Goal: Task Accomplishment & Management: Use online tool/utility

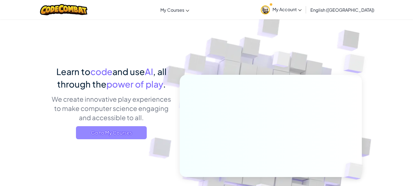
click at [135, 134] on span "Go to My Courses" at bounding box center [111, 132] width 71 height 13
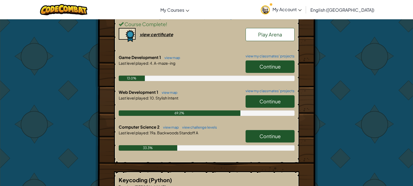
scroll to position [134, 0]
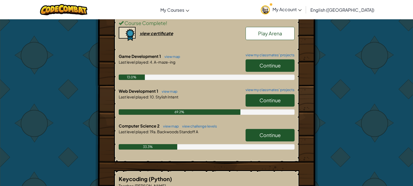
click at [262, 134] on span "Continue" at bounding box center [269, 135] width 21 height 6
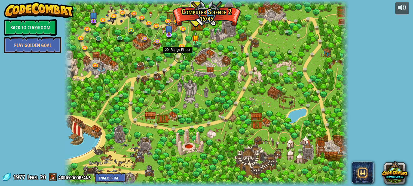
click at [176, 55] on link at bounding box center [179, 57] width 11 height 11
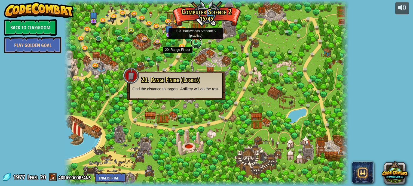
click at [194, 43] on link at bounding box center [196, 43] width 11 height 11
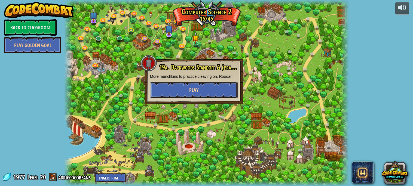
click at [195, 94] on button "Play" at bounding box center [194, 90] width 88 height 16
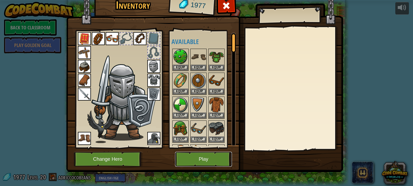
click at [220, 156] on button "Play" at bounding box center [203, 159] width 57 height 15
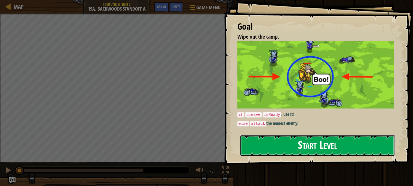
click at [271, 139] on button "Start Level" at bounding box center [317, 146] width 155 height 22
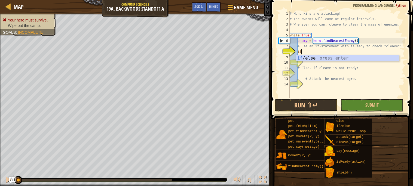
scroll to position [2, 1]
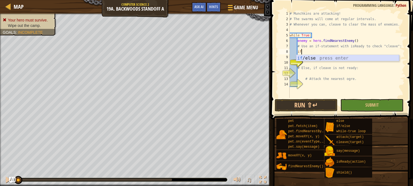
click at [322, 60] on div "if /else press enter" at bounding box center [347, 65] width 103 height 20
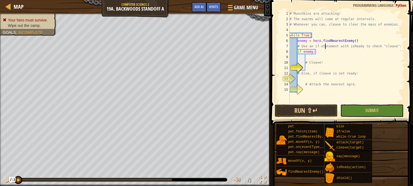
click at [324, 48] on div "# Munchkins are attacking! # The swarms will come at regular intervals. # Whene…" at bounding box center [347, 62] width 116 height 103
click at [326, 52] on div "# Munchkins are attacking! # The swarms will come at regular intervals. # Whene…" at bounding box center [347, 62] width 116 height 103
type textarea "if enemy:"
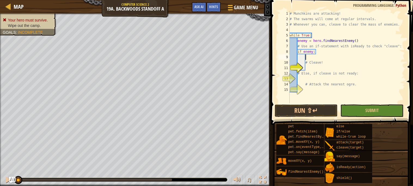
type textarea "if enemy:"
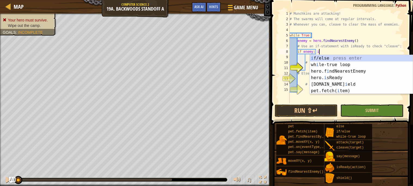
scroll to position [2, 2]
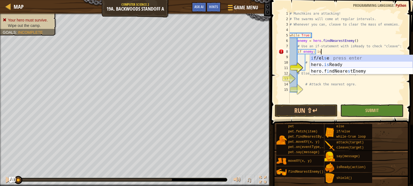
click at [331, 64] on div "i f/el s e press enter hero. is Ready press enter hero.f i ndNeare s tEnemy pre…" at bounding box center [361, 71] width 103 height 33
type textarea "if enemy: hero.isReady("cleave")"
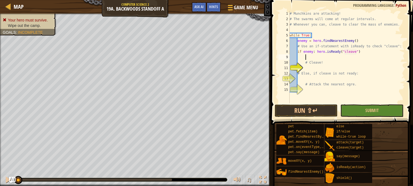
click at [309, 57] on div "# Munchkins are attacking! # The swarms will come at regular intervals. # Whene…" at bounding box center [347, 62] width 116 height 103
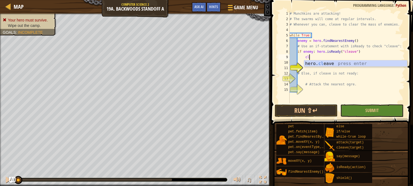
scroll to position [2, 1]
click at [328, 65] on div "hero. cl eave press enter" at bounding box center [355, 70] width 103 height 20
type textarea "hero.cleave(enemy)"
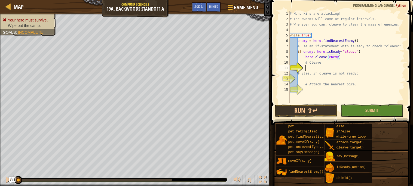
click at [307, 69] on div "# Munchkins are attacking! # The swarms will come at regular intervals. # Whene…" at bounding box center [347, 62] width 116 height 103
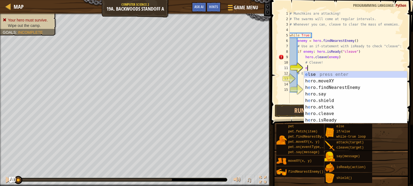
type textarea "el"
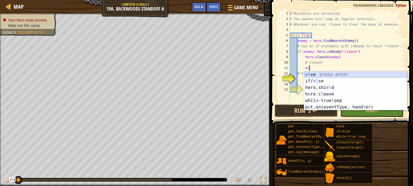
click at [322, 74] on div "el se press enter if/ el se press enter hero.shi el d press enter h e ro.c l ea…" at bounding box center [355, 97] width 103 height 52
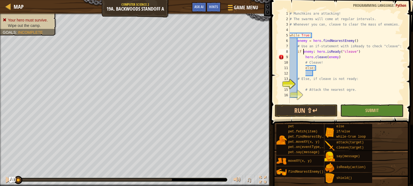
click at [304, 52] on div "# Munchkins are attacking! # The swarms will come at regular intervals. # Whene…" at bounding box center [347, 62] width 116 height 103
click at [317, 52] on div "# Munchkins are attacking! # The swarms will come at regular intervals. # Whene…" at bounding box center [347, 62] width 116 height 103
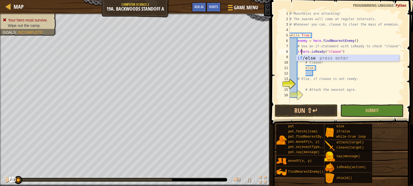
click at [331, 58] on div "if /else press enter" at bounding box center [347, 65] width 103 height 20
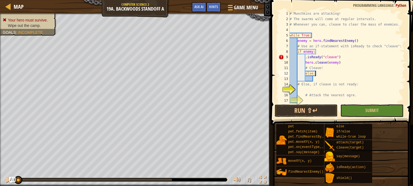
click at [320, 75] on div "# Munchkins are attacking! # The swarms will come at regular intervals. # Whene…" at bounding box center [347, 62] width 116 height 103
type textarea "else:"
click at [319, 79] on div "# Munchkins are attacking! # The swarms will come at regular intervals. # Whene…" at bounding box center [347, 62] width 116 height 103
type textarea "f"
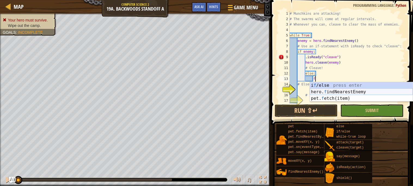
click at [327, 91] on div "i f /else press enter hero. f indNearestEnemy press enter pet. f etch(item) pre…" at bounding box center [361, 98] width 103 height 33
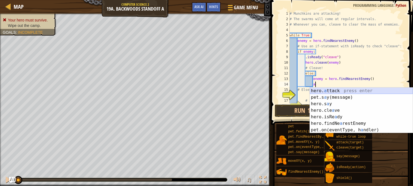
click at [330, 91] on div "hero. a ttack press enter pet.s a y(message) press enter hero.s a y press enter…" at bounding box center [361, 117] width 103 height 59
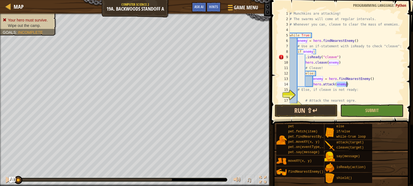
type textarea "hero.attack(enemy)"
click at [318, 109] on button "Run ⇧↵" at bounding box center [306, 111] width 63 height 13
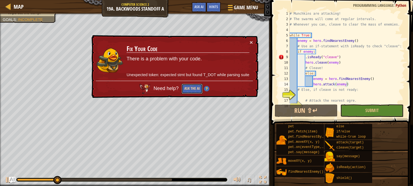
click at [193, 90] on button "Ask the AI" at bounding box center [192, 89] width 21 height 10
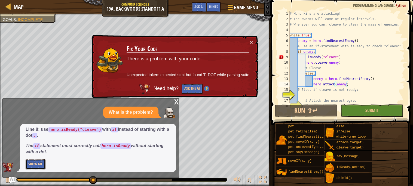
click at [38, 164] on button "Show Me" at bounding box center [36, 165] width 20 height 10
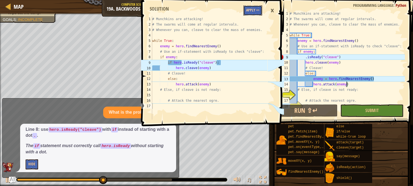
click at [250, 11] on button "Apply =>" at bounding box center [252, 10] width 19 height 10
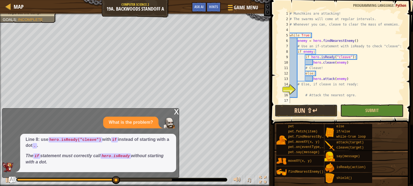
click at [306, 111] on button "Run ⇧↵" at bounding box center [306, 111] width 63 height 13
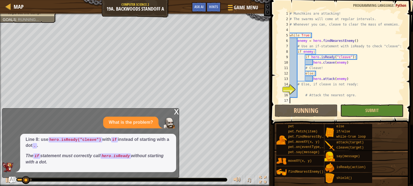
click at [176, 111] on div "x" at bounding box center [176, 111] width 5 height 5
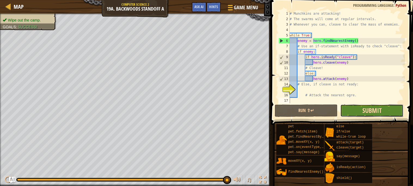
click at [380, 108] on span "Submit" at bounding box center [371, 110] width 19 height 9
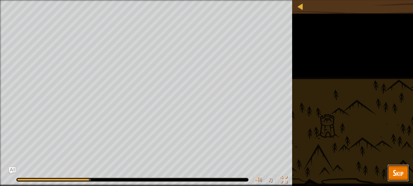
click at [393, 167] on span "Skip" at bounding box center [398, 172] width 11 height 11
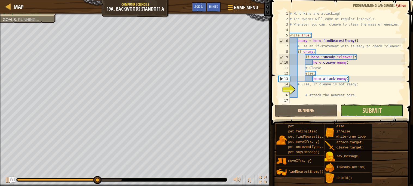
click at [363, 110] on span "Submit" at bounding box center [371, 110] width 19 height 9
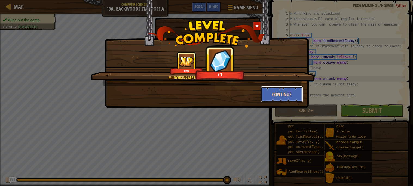
click at [281, 95] on button "Continue" at bounding box center [282, 94] width 42 height 16
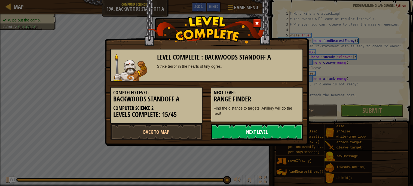
click at [255, 134] on link "Next Level" at bounding box center [257, 132] width 92 height 16
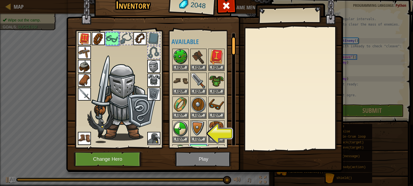
scroll to position [21, 0]
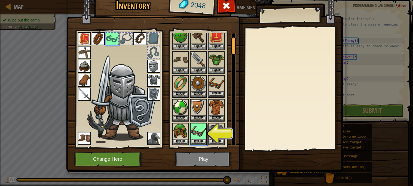
click at [219, 87] on img at bounding box center [216, 83] width 15 height 15
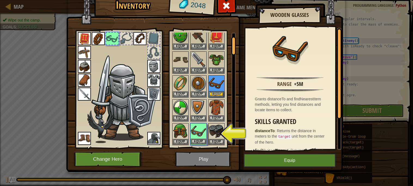
click at [197, 136] on img at bounding box center [198, 131] width 15 height 15
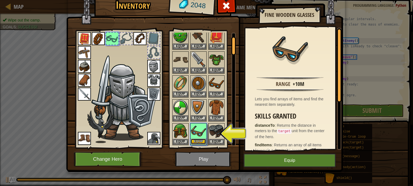
click at [200, 140] on button "Equip" at bounding box center [198, 142] width 15 height 6
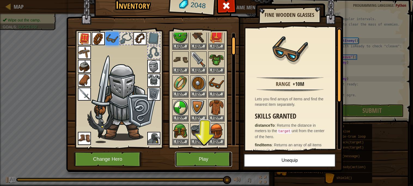
click at [204, 160] on button "Play" at bounding box center [203, 159] width 57 height 15
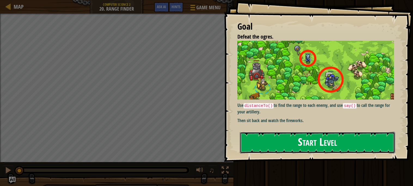
click at [291, 147] on button "Start Level" at bounding box center [317, 143] width 155 height 22
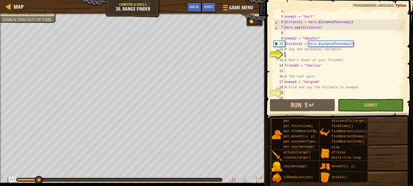
scroll to position [24, 0]
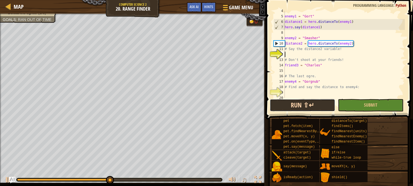
click at [289, 105] on button "Run ⇧↵" at bounding box center [302, 105] width 65 height 13
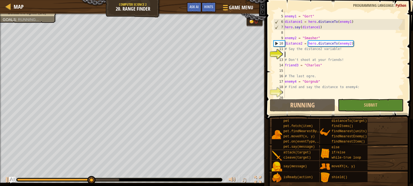
click at [339, 53] on div "enemy1 = "Gort" distance1 = hero . distanceTo ( enemy1 ) hero . say ( distance1…" at bounding box center [344, 57] width 121 height 98
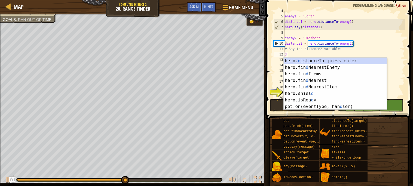
scroll to position [2, 0]
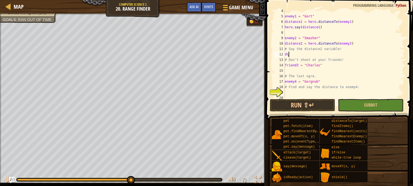
type textarea "d"
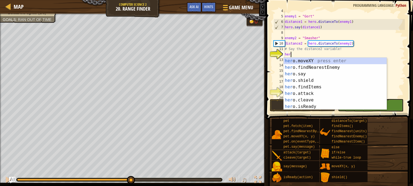
scroll to position [2, 0]
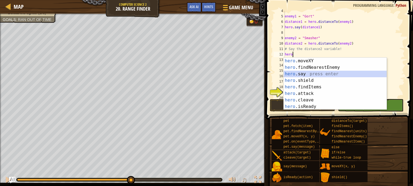
click at [313, 72] on div "hero .moveXY press enter hero .findNearestEnemy press enter hero .say press ent…" at bounding box center [335, 90] width 103 height 65
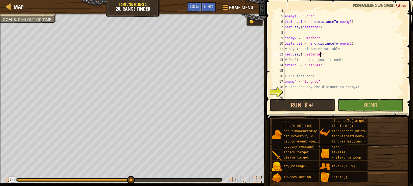
scroll to position [2, 3]
click at [302, 105] on button "Run ⇧↵" at bounding box center [302, 105] width 65 height 13
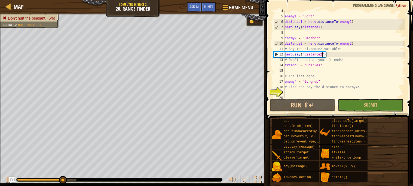
click at [306, 55] on div "enemy1 = "Gort" distance1 = hero . distanceTo ( enemy1 ) hero . say ( distance1…" at bounding box center [344, 57] width 121 height 98
click at [304, 55] on div "enemy1 = "Gort" distance1 = hero . distanceTo ( enemy1 ) hero . say ( distance1…" at bounding box center [344, 57] width 121 height 98
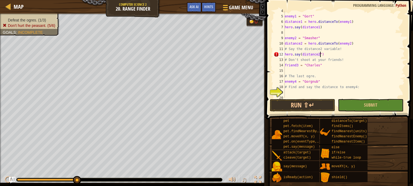
scroll to position [2, 2]
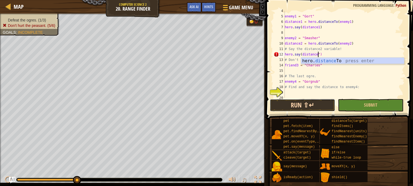
click at [295, 108] on button "Run ⇧↵" at bounding box center [302, 105] width 65 height 13
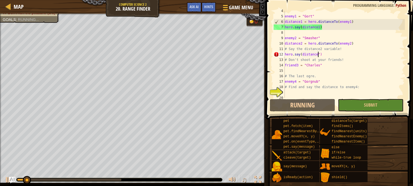
click at [321, 54] on div "enemy1 = "Gort" distance1 = hero . distanceTo ( enemy1 ) hero . say ( distance1…" at bounding box center [344, 57] width 121 height 98
click at [320, 55] on div "enemy1 = "Gort" distance1 = hero . distanceTo ( enemy1 ) hero . say ( distance1…" at bounding box center [344, 57] width 121 height 98
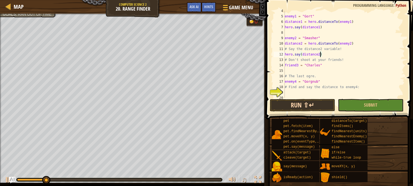
type textarea "hero.say(distance2)"
click at [307, 108] on button "Run ⇧↵" at bounding box center [302, 105] width 65 height 13
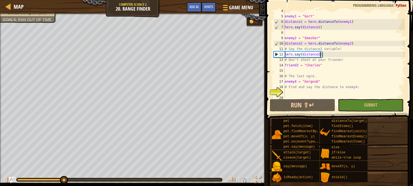
scroll to position [27, 0]
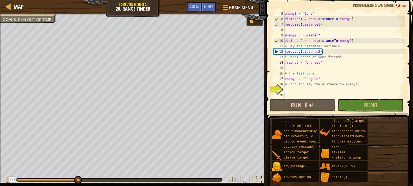
click at [286, 91] on div "enemy1 = "Gort" distance1 = hero . distanceTo ( enemy1 ) hero . say ( distance1…" at bounding box center [344, 60] width 121 height 98
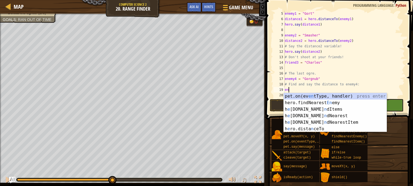
scroll to position [2, 0]
type textarea "e"
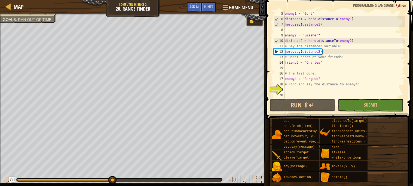
scroll to position [27, 0]
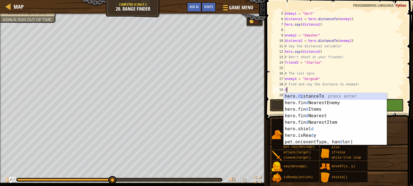
click at [325, 95] on div "hero. d istanceTo press enter hero.fin d NearestEnemy press enter hero.fin d It…" at bounding box center [335, 125] width 103 height 65
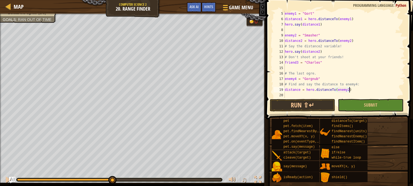
scroll to position [2, 5]
type textarea "distance = hero.distanceTo(enemy4)"
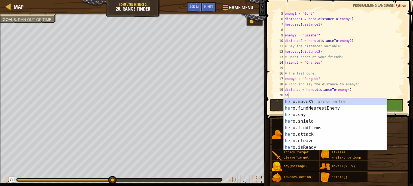
scroll to position [2, 0]
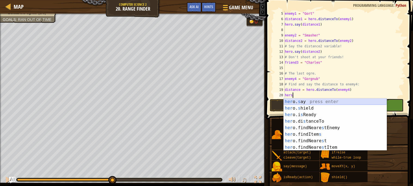
click at [307, 102] on div "her o. s ay press enter her o. s hield [PERSON_NAME] enter her o.i s Ready pres…" at bounding box center [335, 131] width 103 height 65
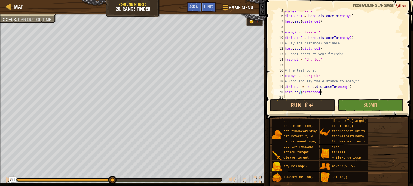
scroll to position [30, 0]
type textarea "hero.say(distance4)"
click at [313, 106] on button "Run ⇧↵" at bounding box center [302, 105] width 65 height 13
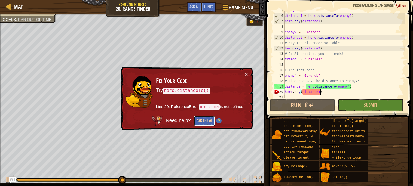
click at [207, 123] on button "Ask the AI" at bounding box center [204, 121] width 21 height 10
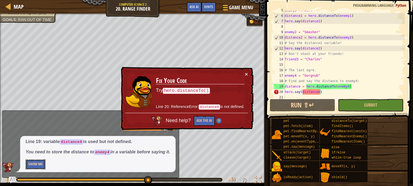
click at [34, 169] on button "Show Me" at bounding box center [36, 165] width 20 height 10
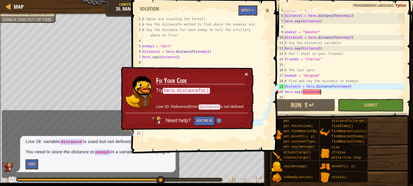
click at [245, 73] on button "×" at bounding box center [246, 74] width 3 height 6
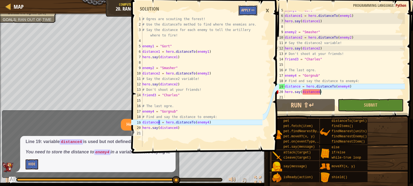
click at [244, 10] on button "Apply =>" at bounding box center [248, 10] width 19 height 10
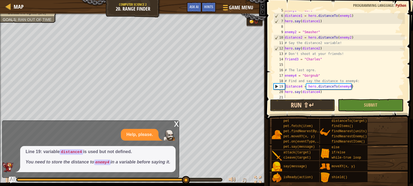
click at [305, 103] on button "Run ⇧↵" at bounding box center [302, 105] width 65 height 13
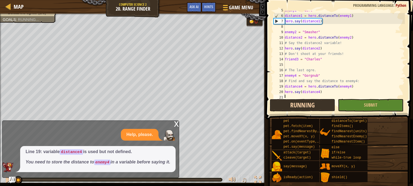
scroll to position [2, 0]
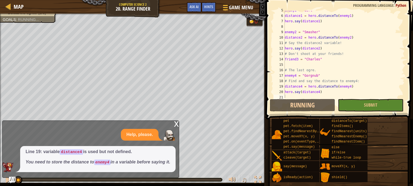
click at [178, 121] on div "x" at bounding box center [176, 123] width 5 height 5
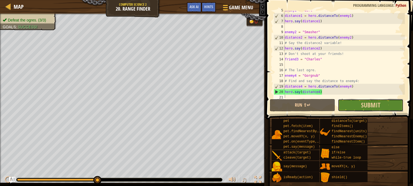
click at [359, 100] on button "Submit" at bounding box center [370, 105] width 65 height 13
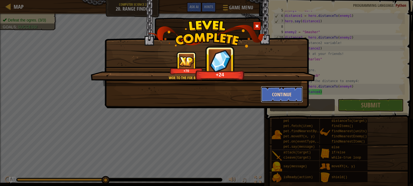
click at [294, 100] on button "Continue" at bounding box center [282, 94] width 42 height 16
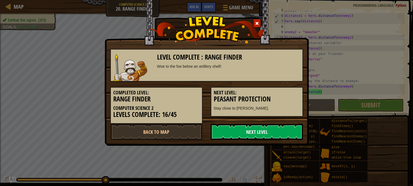
click at [252, 128] on link "Next Level" at bounding box center [257, 132] width 92 height 16
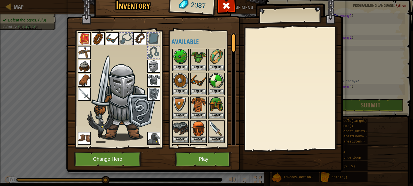
click at [127, 39] on div at bounding box center [126, 39] width 12 height 12
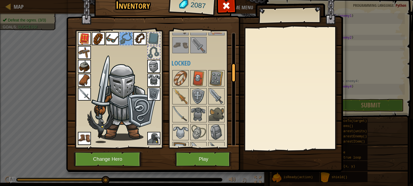
scroll to position [193, 0]
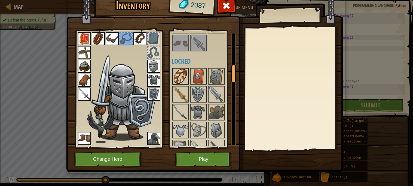
click at [179, 75] on img at bounding box center [180, 76] width 15 height 15
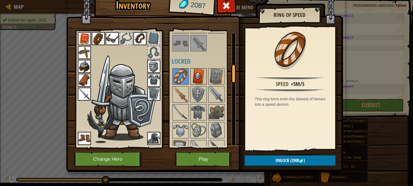
click at [194, 77] on img at bounding box center [198, 76] width 15 height 15
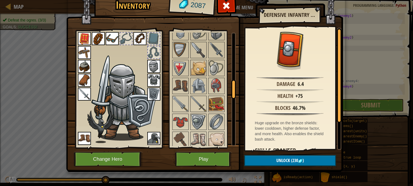
scroll to position [292, 0]
click at [198, 72] on img at bounding box center [198, 67] width 15 height 15
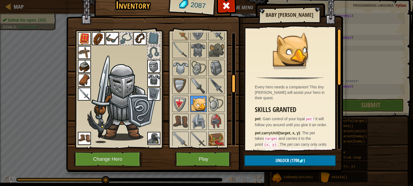
scroll to position [256, 0]
click at [217, 50] on img at bounding box center [216, 49] width 15 height 15
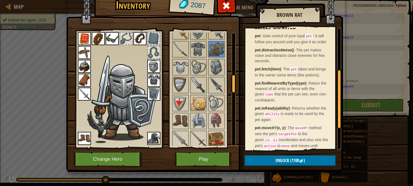
scroll to position [88, 0]
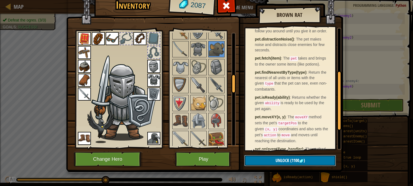
click at [280, 159] on span "Unlock" at bounding box center [283, 161] width 14 height 6
click at [280, 159] on button "Confirm" at bounding box center [290, 160] width 92 height 11
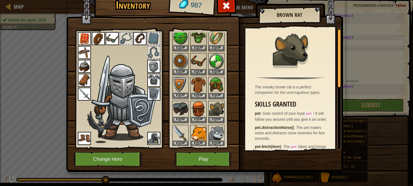
scroll to position [21, 0]
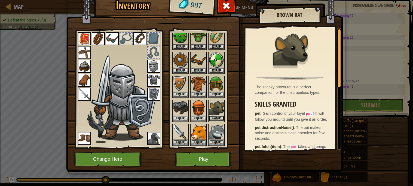
click at [221, 116] on button "Equip" at bounding box center [216, 119] width 15 height 6
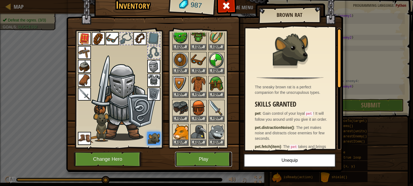
click at [204, 160] on button "Play" at bounding box center [203, 159] width 57 height 15
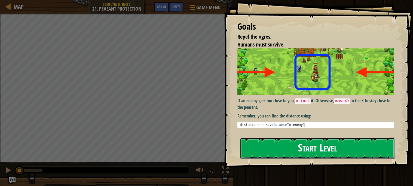
click at [289, 151] on button "Start Level" at bounding box center [317, 149] width 155 height 22
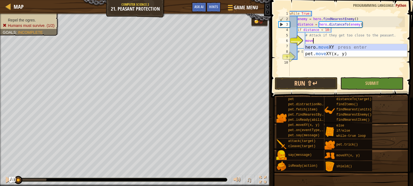
scroll to position [2, 1]
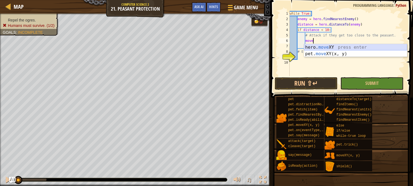
click at [321, 45] on div "hero. move XY press enter pet. move XY(x, y) press enter" at bounding box center [355, 57] width 103 height 26
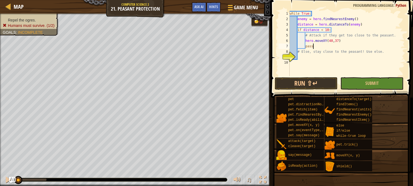
type textarea "# Else, stay close to the peasant! Use else."
type textarea "e"
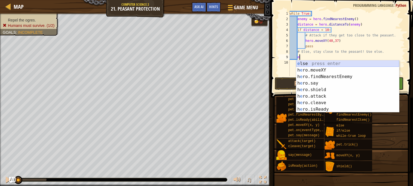
click at [319, 62] on div "e lse press enter h e ro.moveXY press enter h e ro.findNearestEnemy press enter…" at bounding box center [347, 92] width 103 height 65
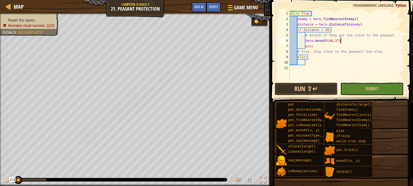
click at [346, 41] on div "while True : enemy = hero . findNearestEnemy ( ) distance = hero . distanceTo (…" at bounding box center [347, 52] width 116 height 82
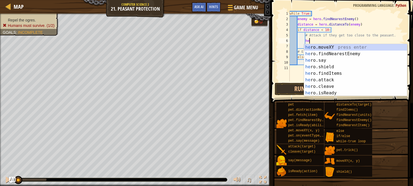
type textarea "h"
type textarea "he"
click at [343, 52] on div "he ro.moveXY press enter he ro.findNearestEnemy press enter he ro.say press ent…" at bounding box center [355, 76] width 103 height 65
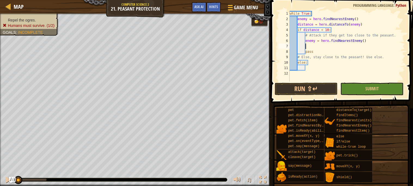
scroll to position [2, 1]
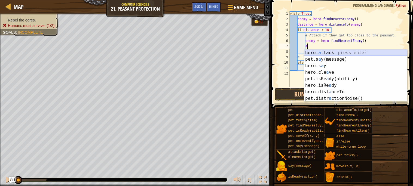
click at [338, 52] on div "hero. a ttack press enter pet.s a y(message) press enter hero.s a y press enter…" at bounding box center [355, 82] width 103 height 65
type textarea "hero.attack(enemy)"
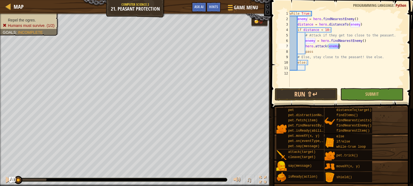
click at [315, 69] on div "while True : enemy = hero . findNearestEnemy ( ) distance = hero . distanceTo (…" at bounding box center [347, 54] width 116 height 87
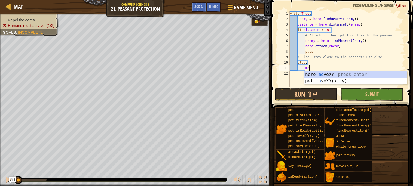
scroll to position [2, 1]
click at [329, 74] on div "hero. mo veXY press enter pet. mo veXY(x, y) press enter" at bounding box center [355, 84] width 103 height 26
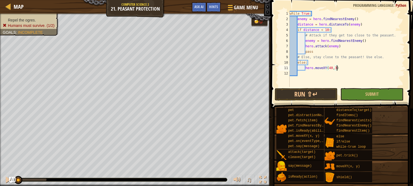
scroll to position [2, 4]
type textarea "hero.moveXY(40,37)"
click at [297, 93] on button "Run ⇧↵" at bounding box center [306, 94] width 63 height 13
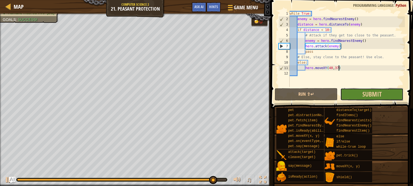
click at [350, 96] on button "Submit" at bounding box center [371, 94] width 63 height 13
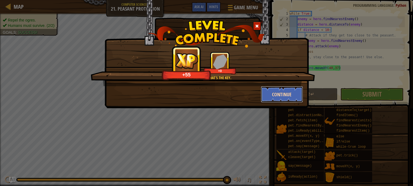
click at [270, 92] on button "Continue" at bounding box center [282, 94] width 42 height 16
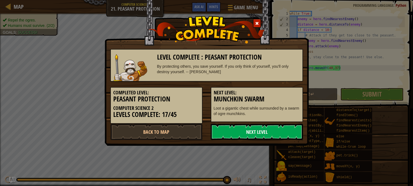
click at [236, 133] on link "Next Level" at bounding box center [257, 132] width 92 height 16
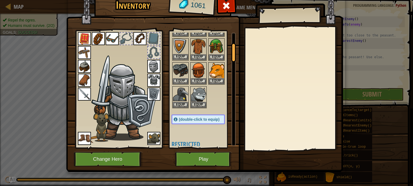
scroll to position [61, 0]
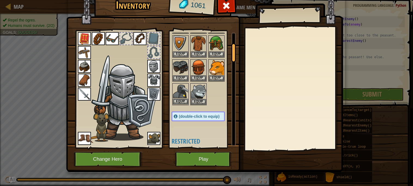
click at [180, 84] on img at bounding box center [180, 91] width 15 height 15
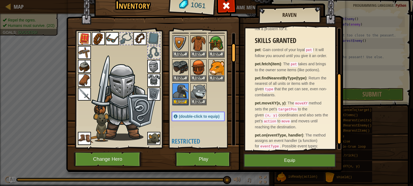
scroll to position [91, 0]
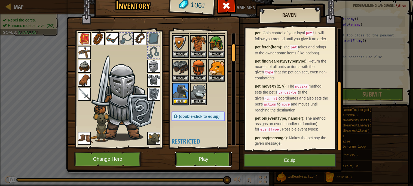
click at [201, 163] on button "Play" at bounding box center [203, 159] width 57 height 15
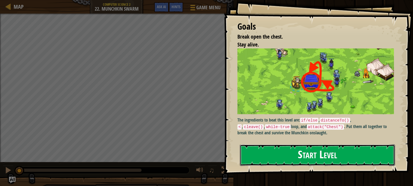
click at [302, 157] on button "Start Level" at bounding box center [317, 156] width 155 height 22
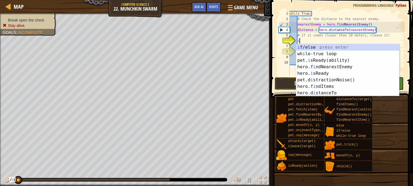
scroll to position [2, 1]
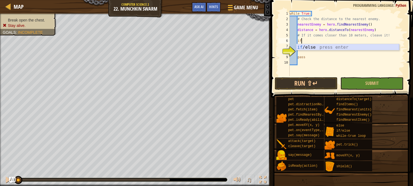
click at [331, 47] on div "if /else press enter" at bounding box center [347, 54] width 103 height 20
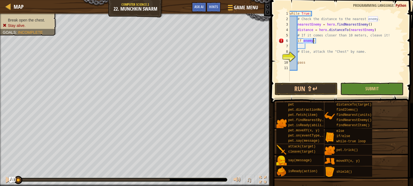
click at [332, 42] on div "while True : # Check the distance to the nearest enemy. nearestEnemy = hero . f…" at bounding box center [347, 52] width 116 height 82
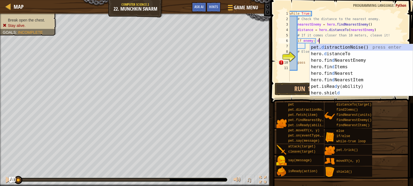
scroll to position [2, 2]
click at [355, 53] on div "pet. d istractionNoise() press enter hero. d istanceTo press enter hero.fin d N…" at bounding box center [361, 76] width 103 height 65
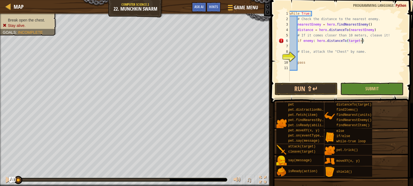
scroll to position [2, 6]
type textarea "if enemy: hero.distanceTo(target<10)"
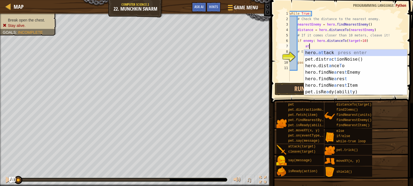
scroll to position [2, 1]
type textarea "a"
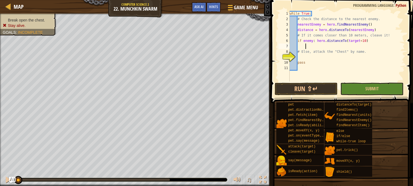
scroll to position [2, 1]
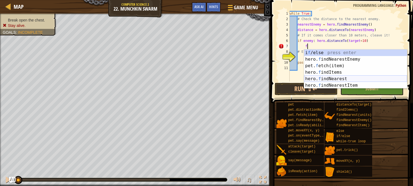
click at [353, 77] on div "i f /else press enter hero. f indNearestEnemy press enter pet. f etch(item) pre…" at bounding box center [355, 76] width 103 height 52
type textarea "nearest = hero.findNearest(enemies)"
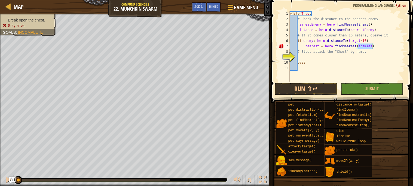
click at [383, 45] on div "while True : # Check the distance to the nearest enemy. nearestEnemy = hero . f…" at bounding box center [347, 52] width 116 height 82
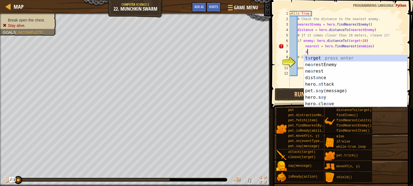
scroll to position [2, 1]
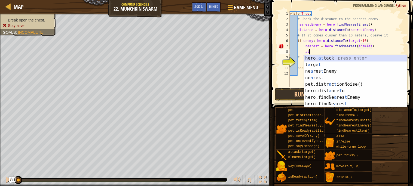
click at [344, 59] on div "hero. at tack press enter t a rge t press enter ne a res t Enemy press enter ne…" at bounding box center [355, 87] width 103 height 65
type textarea "hero.attack(enemy)"
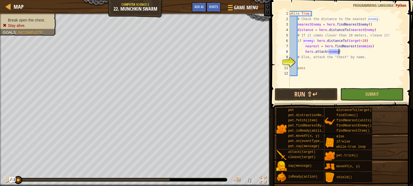
click at [308, 65] on div "while True : # Check the distance to the nearest enemy. nearestEnemy = hero . f…" at bounding box center [347, 54] width 116 height 87
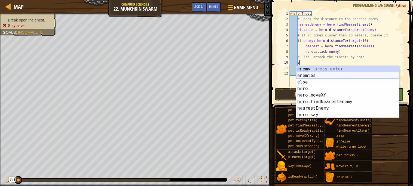
type textarea "el"
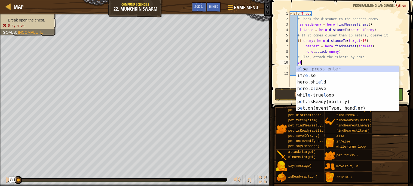
scroll to position [2, 1]
click at [310, 69] on div "el se press enter if/ el se press enter hero.shi el d press enter h e ro.c l ea…" at bounding box center [347, 95] width 103 height 59
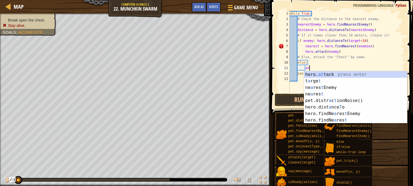
scroll to position [2, 1]
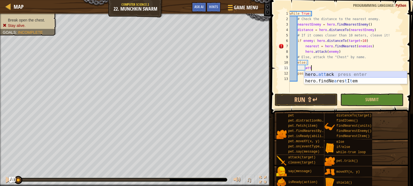
click at [312, 72] on div "hero. att ack press enter hero.findNe a res t I t em press enter" at bounding box center [355, 84] width 103 height 26
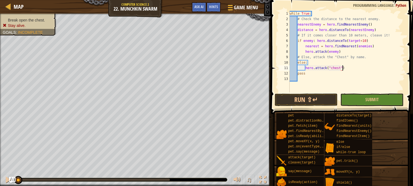
scroll to position [2, 4]
type textarea "hero.attack("chest")"
click at [305, 97] on button "Run ⇧↵" at bounding box center [306, 100] width 63 height 13
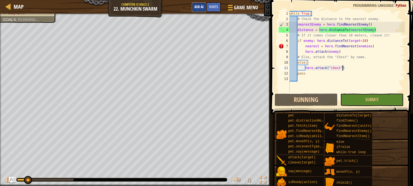
click at [199, 7] on span "Ask AI" at bounding box center [198, 6] width 9 height 5
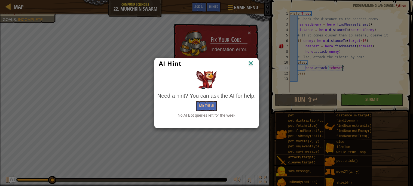
click at [252, 63] on img at bounding box center [250, 64] width 7 height 8
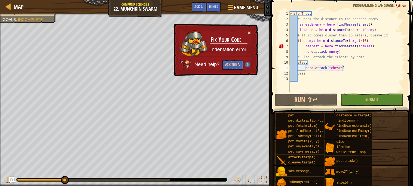
click at [249, 32] on button "×" at bounding box center [250, 33] width 4 height 6
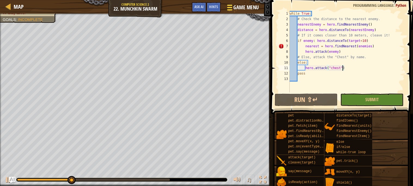
click at [240, 12] on button "Game Menu" at bounding box center [242, 8] width 40 height 13
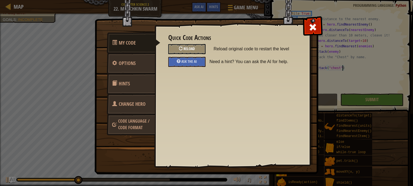
click at [183, 51] on div "Reload" at bounding box center [186, 49] width 37 height 10
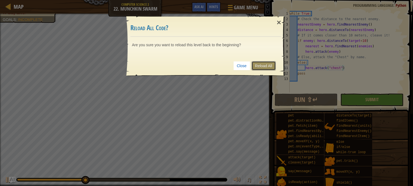
click at [269, 67] on link "Reload All" at bounding box center [264, 65] width 24 height 9
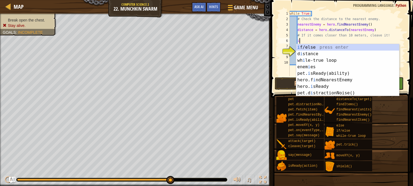
scroll to position [2, 1]
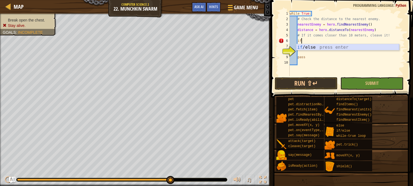
click at [353, 47] on div "if /else press enter" at bounding box center [347, 54] width 103 height 20
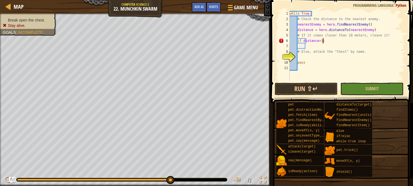
scroll to position [2, 2]
type textarea "if distance>10:"
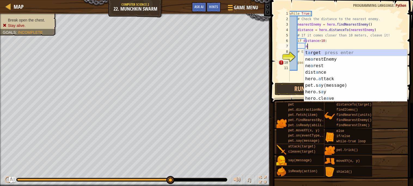
scroll to position [2, 1]
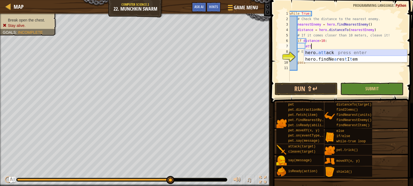
click at [373, 52] on div "hero. att ack press enter hero.findNe a res t I t em press enter" at bounding box center [355, 63] width 103 height 26
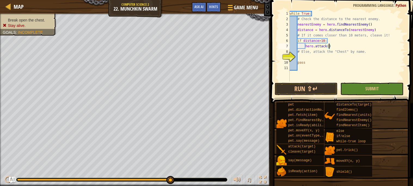
click at [325, 45] on div "while True : # Check the distance to the nearest enemy. nearestEnemy = hero . f…" at bounding box center [347, 52] width 116 height 82
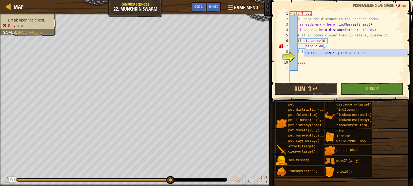
scroll to position [2, 2]
click at [343, 51] on div "hero.clea ve press enter" at bounding box center [355, 60] width 103 height 20
type textarea "hero.cleave(enemy)"
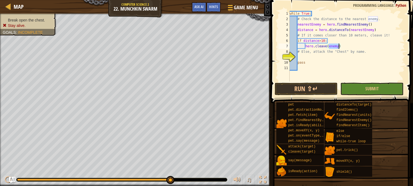
click at [327, 56] on div "while True : # Check the distance to the nearest enemy. nearestEnemy = hero . f…" at bounding box center [347, 52] width 116 height 82
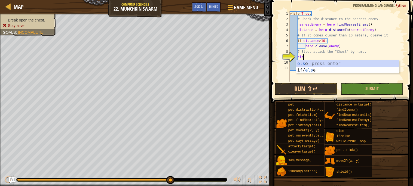
type textarea "else"
click at [330, 63] on div "else press enter if/ else press enter" at bounding box center [347, 73] width 103 height 26
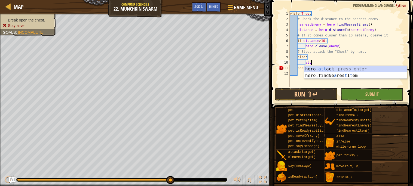
scroll to position [2, 1]
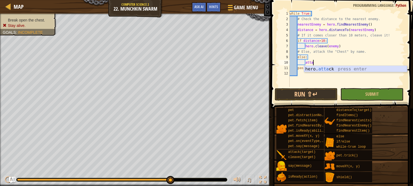
click at [335, 67] on div "hero. [PERSON_NAME] press enter" at bounding box center [355, 76] width 103 height 20
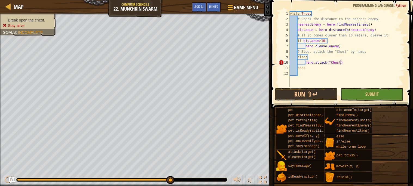
scroll to position [2, 4]
click at [306, 93] on button "Run ⇧↵" at bounding box center [306, 94] width 63 height 13
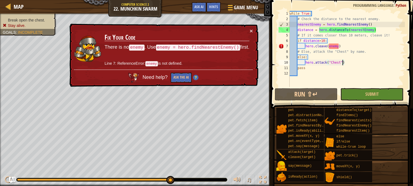
click at [331, 47] on div "while True : # Check the distance to the nearest enemy. nearestEnemy = hero . f…" at bounding box center [347, 54] width 116 height 87
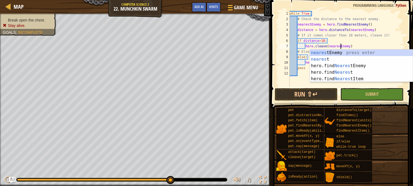
scroll to position [2, 4]
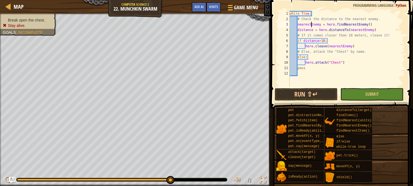
click at [311, 24] on div "while True : # Check the distance to the nearest enemy. nearestEnemy = hero . f…" at bounding box center [347, 54] width 116 height 87
click at [341, 47] on div "while True : # Check the distance to the nearest enemy. Enemy = hero . findNear…" at bounding box center [347, 54] width 116 height 87
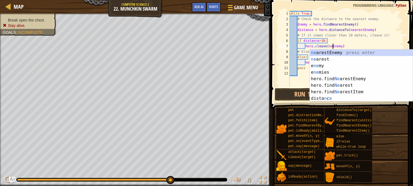
scroll to position [2, 4]
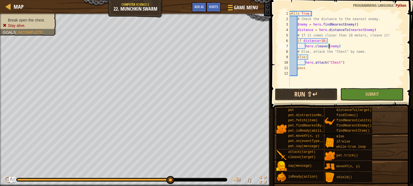
click at [322, 96] on button "Run ⇧↵" at bounding box center [306, 94] width 63 height 13
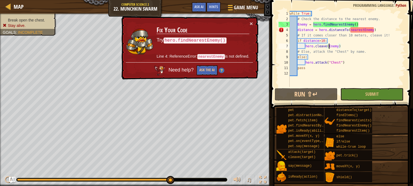
click at [362, 30] on div "while True : # Check the distance to the nearest enemy. Enemy = hero . findNear…" at bounding box center [347, 54] width 116 height 87
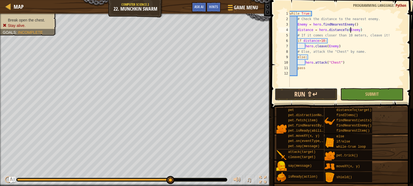
click at [312, 89] on button "Run ⇧↵" at bounding box center [306, 94] width 63 height 13
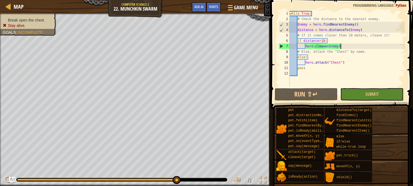
click at [344, 45] on div "while True : # Check the distance to the nearest enemy. Enemy = hero . findNear…" at bounding box center [347, 54] width 116 height 87
type textarea "hero.cleave(Enemy)"
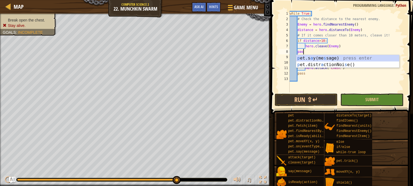
scroll to position [2, 1]
type textarea "pass"
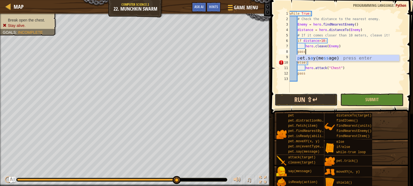
click at [315, 97] on button "Run ⇧↵" at bounding box center [306, 100] width 63 height 13
